Goal: Use online tool/utility: Utilize a website feature to perform a specific function

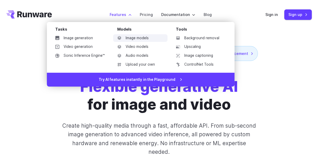
click at [132, 37] on link "Image models" at bounding box center [140, 38] width 54 height 8
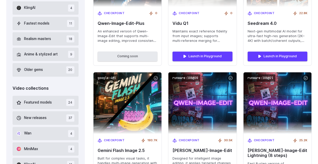
scroll to position [193, 0]
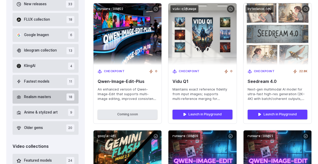
click at [41, 97] on span "Realism masters" at bounding box center [37, 97] width 27 height 6
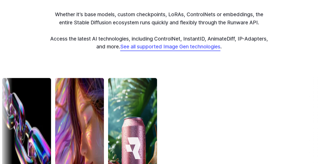
scroll to position [1332, 0]
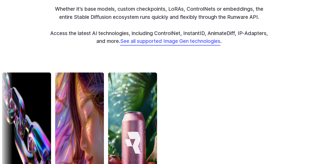
click at [189, 42] on link "See all supported Image Gen technologies" at bounding box center [170, 41] width 100 height 6
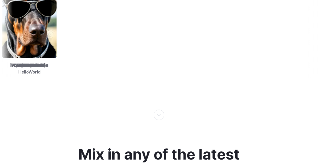
scroll to position [971, 0]
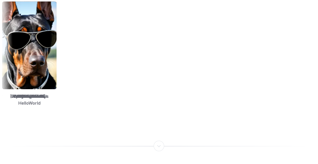
scroll to position [961, 0]
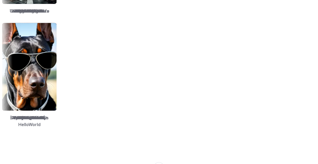
click at [245, 85] on img at bounding box center [272, 67] width 54 height 88
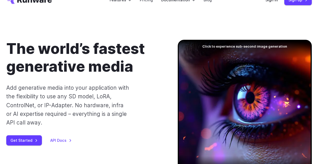
scroll to position [0, 0]
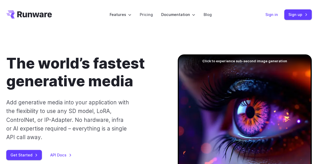
click at [274, 15] on link "Sign in" at bounding box center [271, 15] width 13 height 6
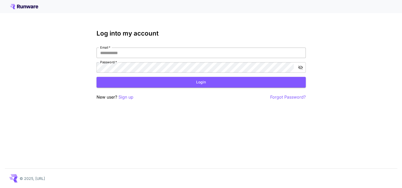
click at [202, 48] on input "Email   *" at bounding box center [201, 53] width 209 height 10
type input "**********"
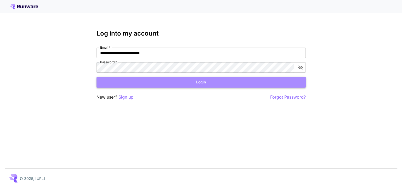
click at [196, 79] on button "Login" at bounding box center [201, 82] width 209 height 11
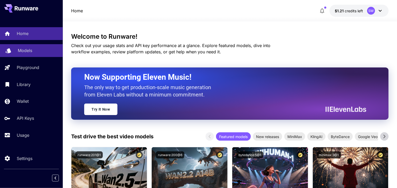
click at [24, 49] on p "Models" at bounding box center [25, 50] width 14 height 6
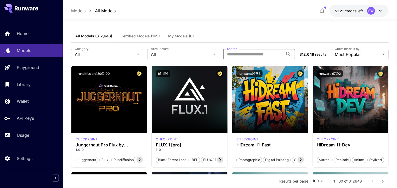
click at [243, 54] on input "Search" at bounding box center [253, 54] width 60 height 10
type input "****"
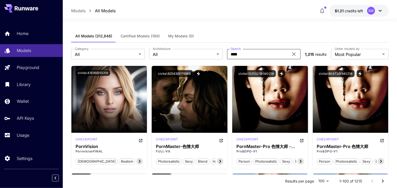
scroll to position [0, 0]
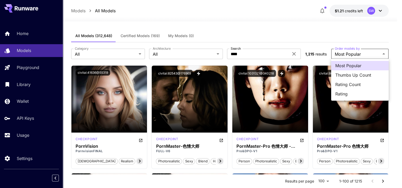
click at [353, 73] on span "Thumbs Up Count" at bounding box center [359, 75] width 49 height 6
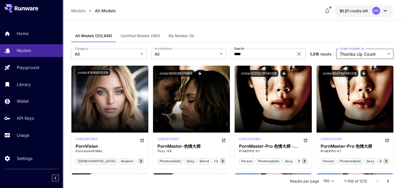
type input "**********"
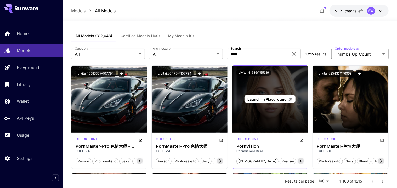
scroll to position [32, 0]
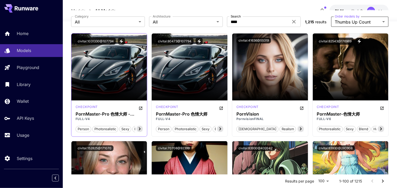
click at [138, 129] on icon at bounding box center [140, 129] width 6 height 6
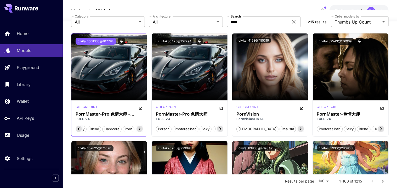
click at [105, 40] on button "civitai:1031330@107794" at bounding box center [96, 41] width 40 height 7
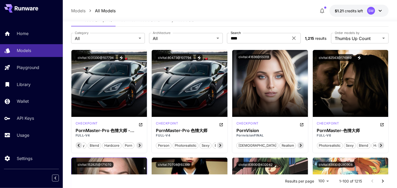
scroll to position [8, 0]
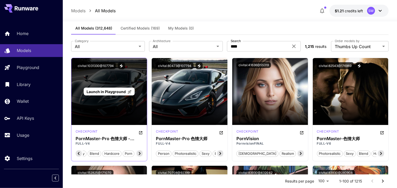
click at [115, 93] on span "Launch in Playground" at bounding box center [106, 91] width 39 height 4
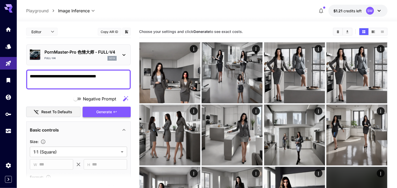
type textarea "**********"
click at [99, 110] on span "Generate" at bounding box center [104, 112] width 16 height 7
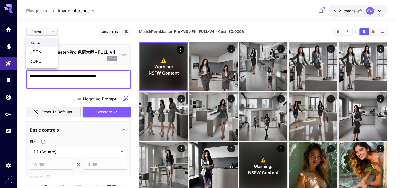
click at [44, 49] on span "JSON" at bounding box center [41, 52] width 23 height 6
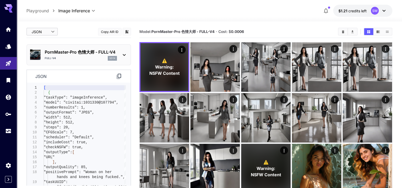
type input "****"
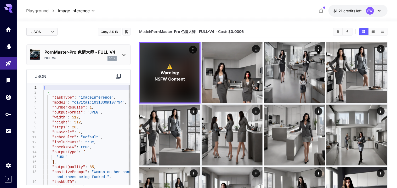
type textarea "**********"
drag, startPoint x: 118, startPoint y: 103, endPoint x: 71, endPoint y: 103, distance: 47.1
click at [71, 103] on div "[ { "taskType" : "imageInference" , "model" : "civitai:1031330@107794" , "numbe…" at bounding box center [86, 144] width 87 height 119
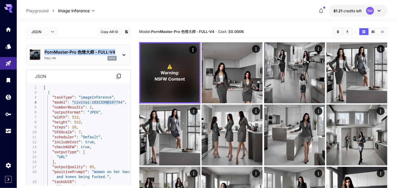
drag, startPoint x: 118, startPoint y: 50, endPoint x: 45, endPoint y: 51, distance: 72.7
click at [45, 51] on div "PornMaster-Pro 色情大师 - FULL-V4 FULL-V4 sd1x" at bounding box center [78, 55] width 97 height 16
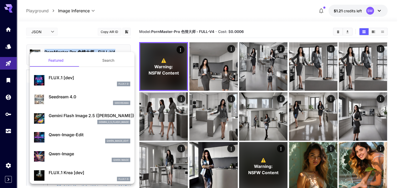
copy p "PornMaster-Pro 色情大师 - FULL-V4"
click at [166, 14] on div at bounding box center [201, 94] width 402 height 188
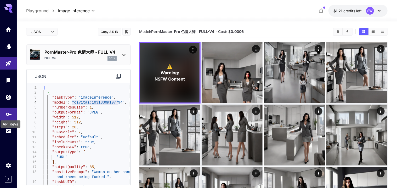
click at [7, 115] on icon "API Keys" at bounding box center [9, 112] width 6 height 6
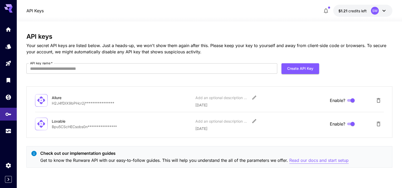
click at [306, 159] on p "Read our docs and start setup" at bounding box center [318, 160] width 59 height 7
click at [9, 50] on link at bounding box center [8, 46] width 17 height 13
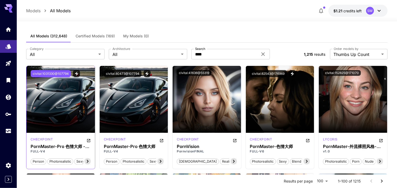
click at [55, 71] on button "civitai:1031330@107794" at bounding box center [51, 73] width 40 height 7
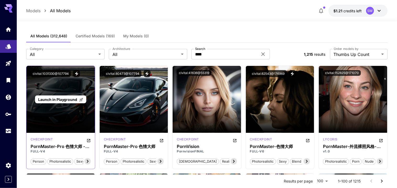
click at [59, 102] on p "Launch in Playground" at bounding box center [60, 99] width 45 height 5
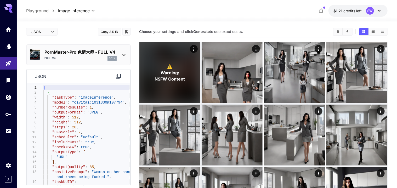
click at [113, 59] on p "sd1x" at bounding box center [112, 59] width 6 height 4
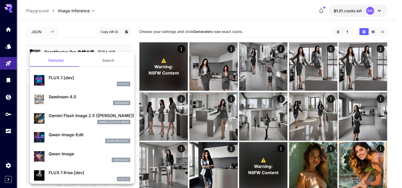
click at [102, 59] on button "Search" at bounding box center [108, 60] width 52 height 13
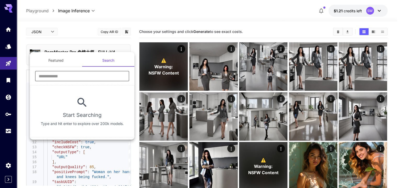
click at [70, 75] on input "text" at bounding box center [82, 76] width 94 height 10
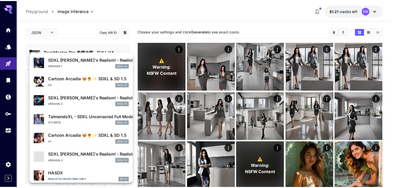
scroll to position [264, 0]
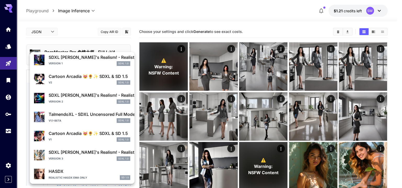
type input "**"
click at [139, 7] on div at bounding box center [201, 94] width 402 height 188
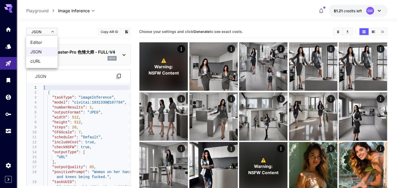
click at [41, 43] on span "Editor" at bounding box center [41, 42] width 23 height 6
type input "****"
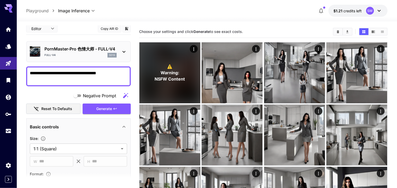
scroll to position [3, 0]
click at [111, 121] on div "Basic controls" at bounding box center [78, 127] width 97 height 13
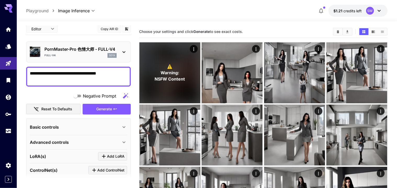
scroll to position [0, 0]
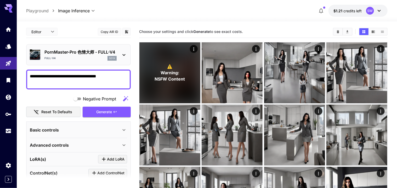
click at [93, 75] on textarea "**********" at bounding box center [78, 79] width 97 height 13
type textarea "**********"
click at [108, 110] on span "Generate" at bounding box center [104, 112] width 16 height 7
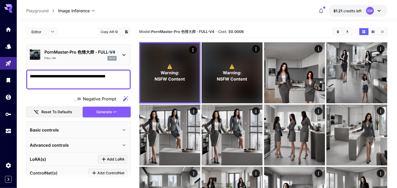
click at [381, 10] on icon at bounding box center [379, 11] width 6 height 6
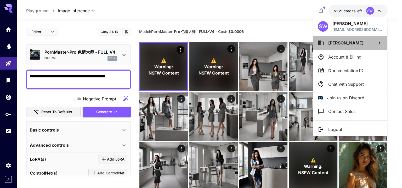
click at [354, 42] on span "Steve Winfield" at bounding box center [345, 42] width 35 height 5
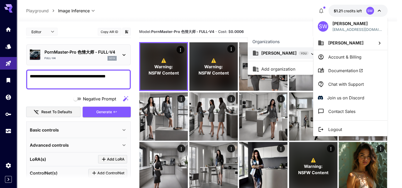
click at [350, 40] on div at bounding box center [201, 94] width 402 height 188
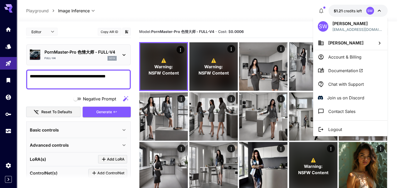
click at [347, 26] on p "Steve Winfield" at bounding box center [358, 23] width 50 height 6
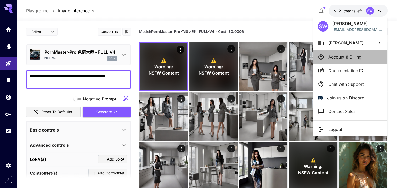
click at [348, 60] on p "Account & Billing" at bounding box center [344, 57] width 33 height 6
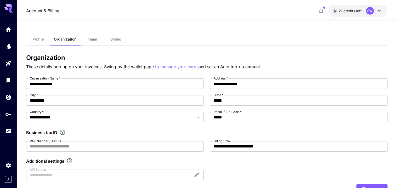
click at [322, 10] on icon "button" at bounding box center [321, 11] width 6 height 6
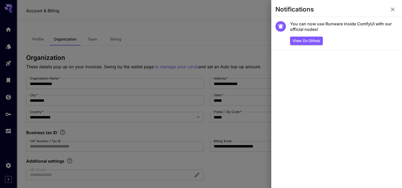
click at [393, 8] on icon "button" at bounding box center [393, 10] width 4 height 4
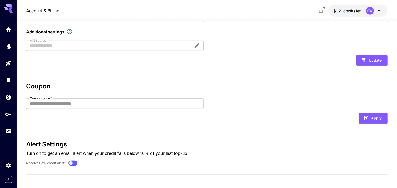
scroll to position [131, 0]
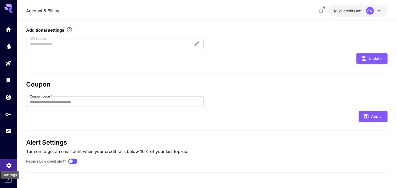
click at [8, 165] on icon "Settings" at bounding box center [9, 164] width 6 height 6
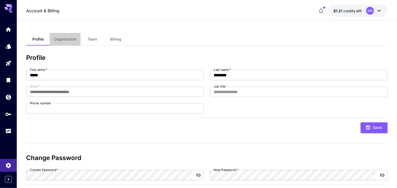
click at [73, 38] on span "Organization" at bounding box center [65, 39] width 22 height 5
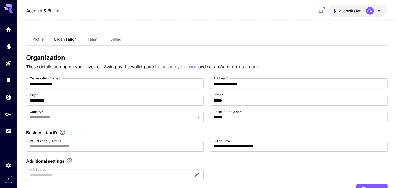
type input "**********"
click at [323, 11] on icon "button" at bounding box center [321, 11] width 6 height 6
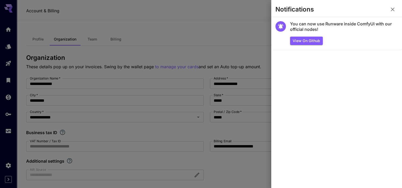
click at [392, 11] on icon "button" at bounding box center [393, 9] width 6 height 6
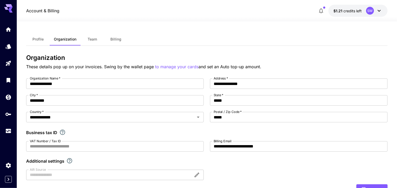
click at [381, 10] on icon at bounding box center [379, 11] width 3 height 2
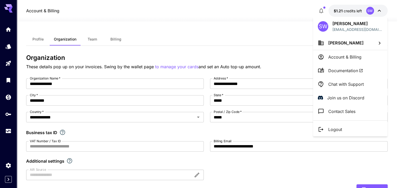
click at [378, 41] on icon at bounding box center [379, 43] width 6 height 6
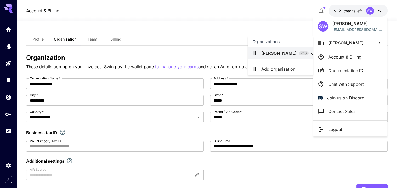
click at [288, 52] on p "Steve Winfield" at bounding box center [278, 53] width 35 height 6
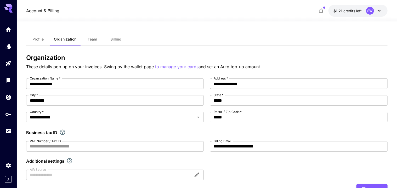
click at [381, 9] on icon at bounding box center [379, 11] width 6 height 6
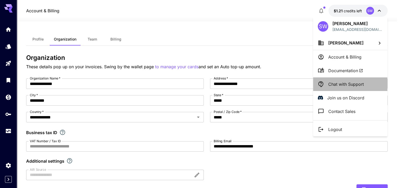
click at [353, 84] on p "Chat with Support" at bounding box center [346, 84] width 36 height 6
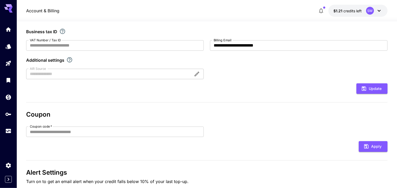
scroll to position [102, 0]
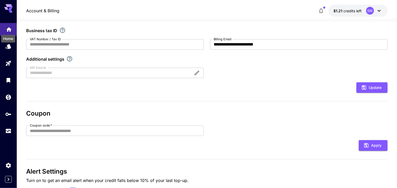
click at [6, 30] on icon "Home" at bounding box center [9, 28] width 6 height 6
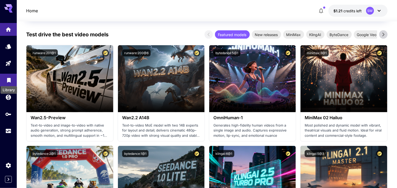
click at [10, 79] on icon "Library" at bounding box center [9, 78] width 4 height 5
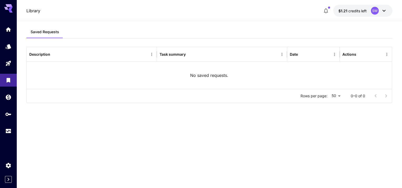
click at [6, 56] on div at bounding box center [8, 80] width 17 height 114
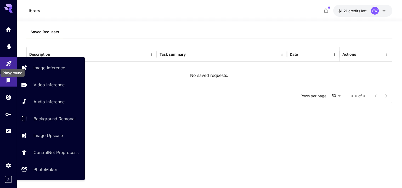
click at [7, 62] on icon "Playground" at bounding box center [9, 62] width 6 height 6
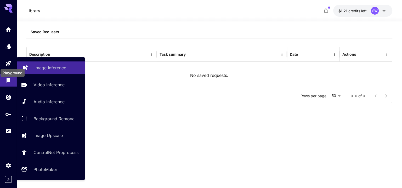
click at [42, 67] on p "Image Inference" at bounding box center [51, 68] width 32 height 6
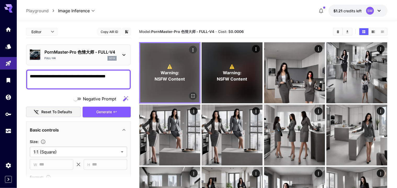
drag, startPoint x: 91, startPoint y: 76, endPoint x: 146, endPoint y: 71, distance: 55.7
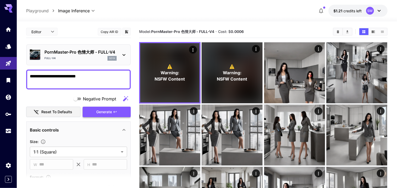
type textarea "**********"
click at [106, 110] on span "Generate" at bounding box center [104, 112] width 16 height 7
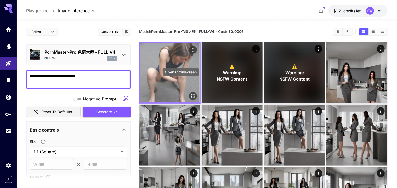
click at [190, 93] on icon "Open in fullscreen" at bounding box center [192, 95] width 5 height 5
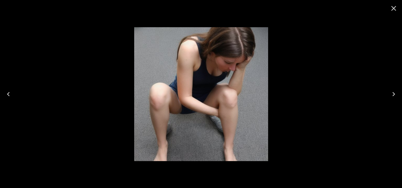
click at [357, 72] on div at bounding box center [201, 94] width 402 height 188
click at [395, 9] on icon "Close" at bounding box center [393, 8] width 5 height 5
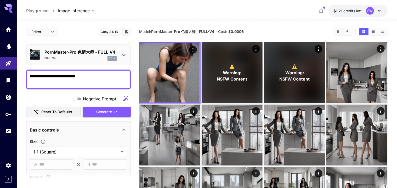
click at [123, 55] on icon at bounding box center [124, 55] width 6 height 6
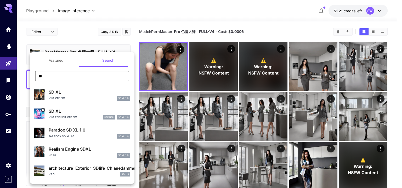
click at [86, 79] on input "**" at bounding box center [82, 76] width 94 height 10
type input "****"
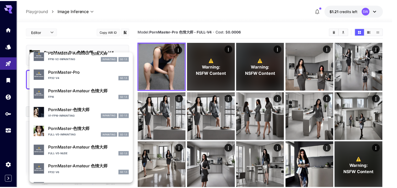
scroll to position [476, 0]
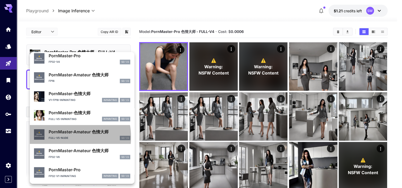
click at [58, 137] on p "FULL-V5-nude" at bounding box center [59, 138] width 20 height 4
type input "***"
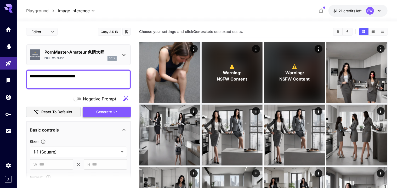
click at [105, 111] on span "Generate" at bounding box center [104, 112] width 16 height 7
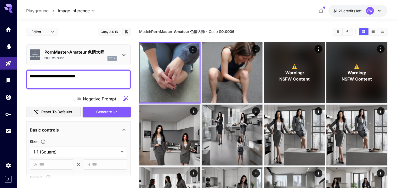
click at [97, 80] on textarea "**********" at bounding box center [78, 79] width 97 height 13
drag, startPoint x: 97, startPoint y: 80, endPoint x: 23, endPoint y: 74, distance: 74.3
type textarea "**********"
click at [96, 107] on button "Generate" at bounding box center [107, 112] width 48 height 11
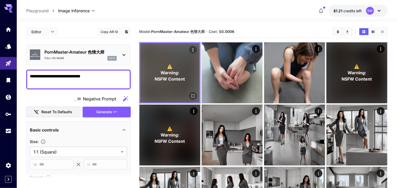
click at [190, 48] on icon "Actions" at bounding box center [192, 49] width 5 height 5
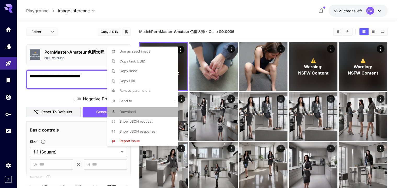
click at [136, 111] on li "Download" at bounding box center [144, 112] width 74 height 10
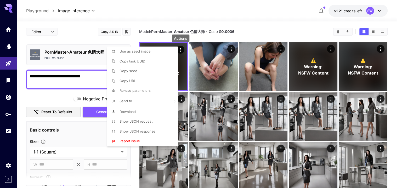
click at [174, 100] on icon at bounding box center [175, 102] width 4 height 4
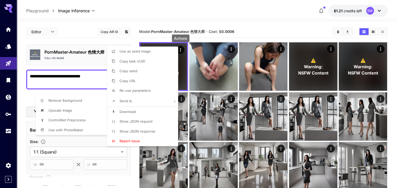
click at [182, 50] on div at bounding box center [201, 94] width 402 height 188
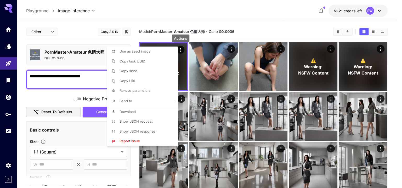
click at [263, 19] on div at bounding box center [201, 94] width 402 height 188
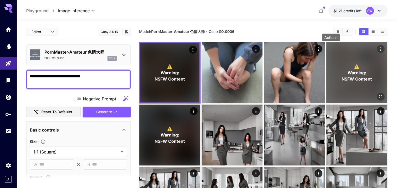
click at [378, 48] on icon "Actions" at bounding box center [380, 49] width 5 height 5
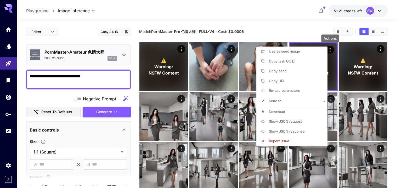
click at [282, 113] on span "Download" at bounding box center [277, 112] width 16 height 4
click at [384, 47] on div at bounding box center [201, 94] width 402 height 188
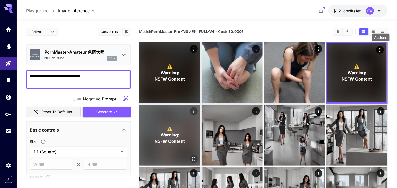
click at [196, 109] on icon "Actions" at bounding box center [193, 111] width 5 height 5
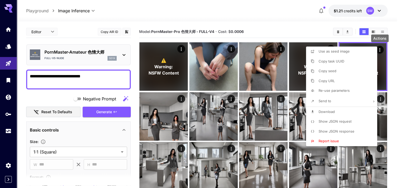
click at [343, 109] on li "Download" at bounding box center [343, 112] width 74 height 10
click at [395, 95] on div at bounding box center [201, 94] width 402 height 188
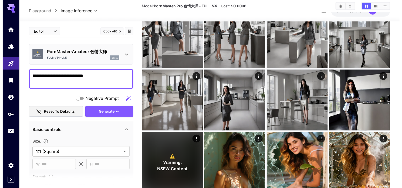
scroll to position [160, 0]
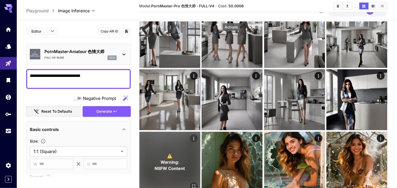
click at [196, 136] on icon "Actions" at bounding box center [193, 138] width 5 height 5
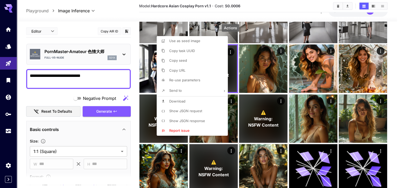
click at [183, 102] on span "Download" at bounding box center [177, 101] width 16 height 4
click at [279, 87] on div at bounding box center [201, 94] width 402 height 188
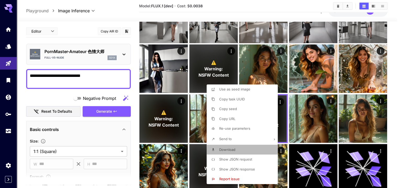
click at [239, 147] on li "Download" at bounding box center [244, 150] width 74 height 10
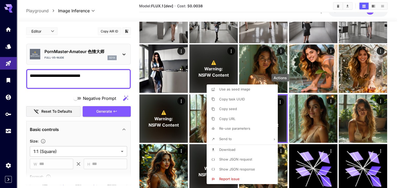
click at [181, 89] on div at bounding box center [201, 94] width 402 height 188
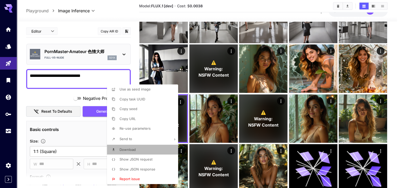
click at [154, 147] on li "Download" at bounding box center [144, 150] width 74 height 10
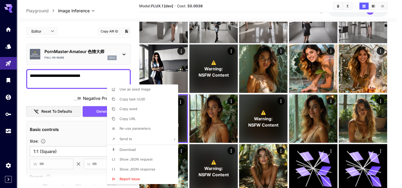
click at [230, 138] on div at bounding box center [201, 94] width 402 height 188
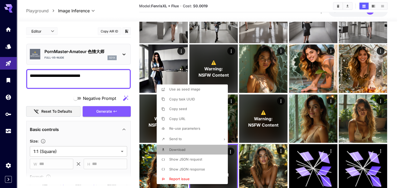
click at [191, 149] on li "Download" at bounding box center [194, 150] width 74 height 10
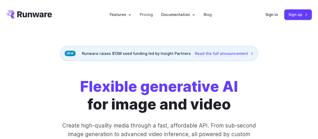
click at [40, 16] on icon "Go to /" at bounding box center [34, 14] width 35 height 6
